Goal: Task Accomplishment & Management: Manage account settings

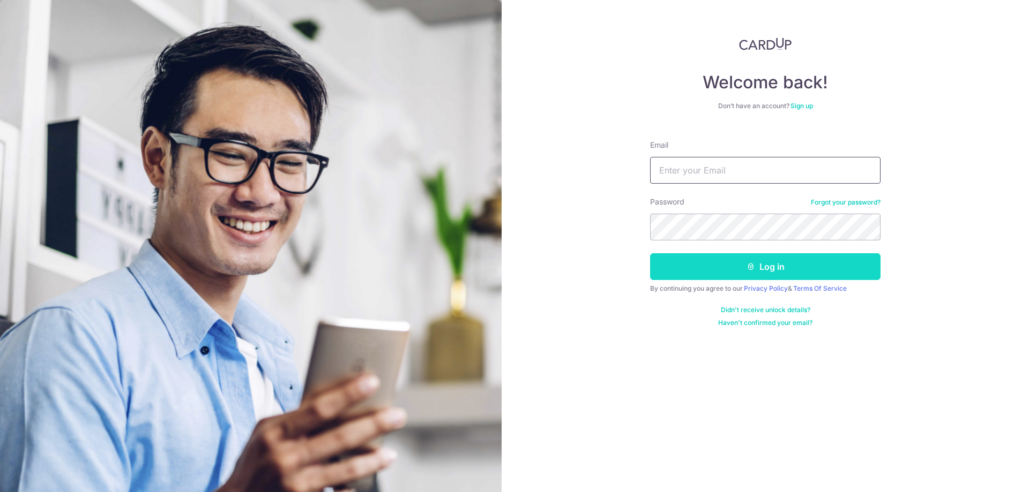
type input "[EMAIL_ADDRESS][DOMAIN_NAME]"
click at [750, 271] on button "Log in" at bounding box center [765, 266] width 230 height 27
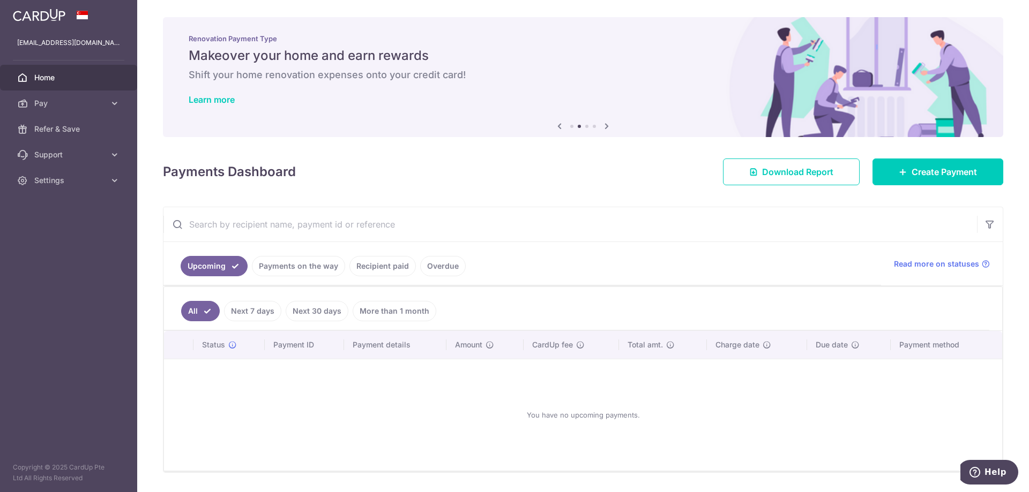
click at [377, 268] on link "Recipient paid" at bounding box center [382, 266] width 66 height 20
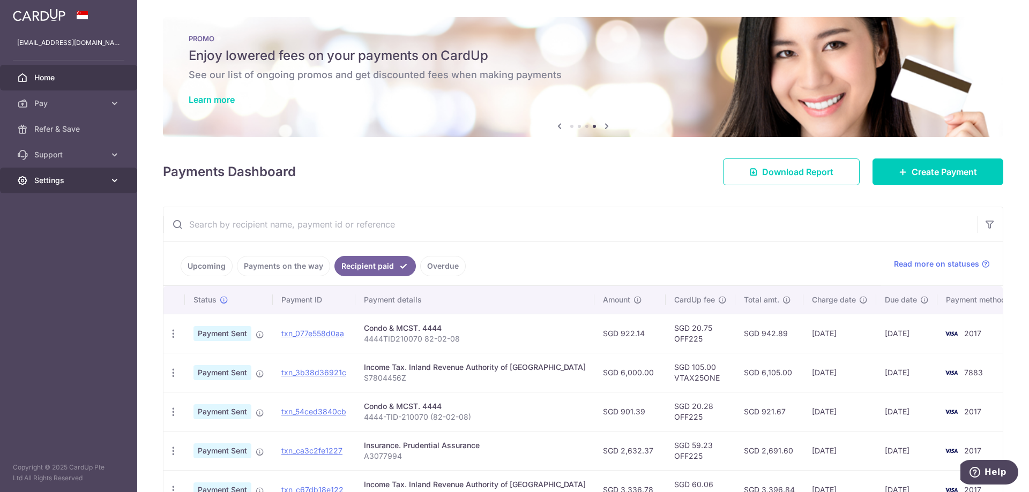
click at [110, 184] on icon at bounding box center [114, 180] width 11 height 11
click at [57, 226] on link "Logout" at bounding box center [68, 232] width 137 height 26
